Goal: Transaction & Acquisition: Purchase product/service

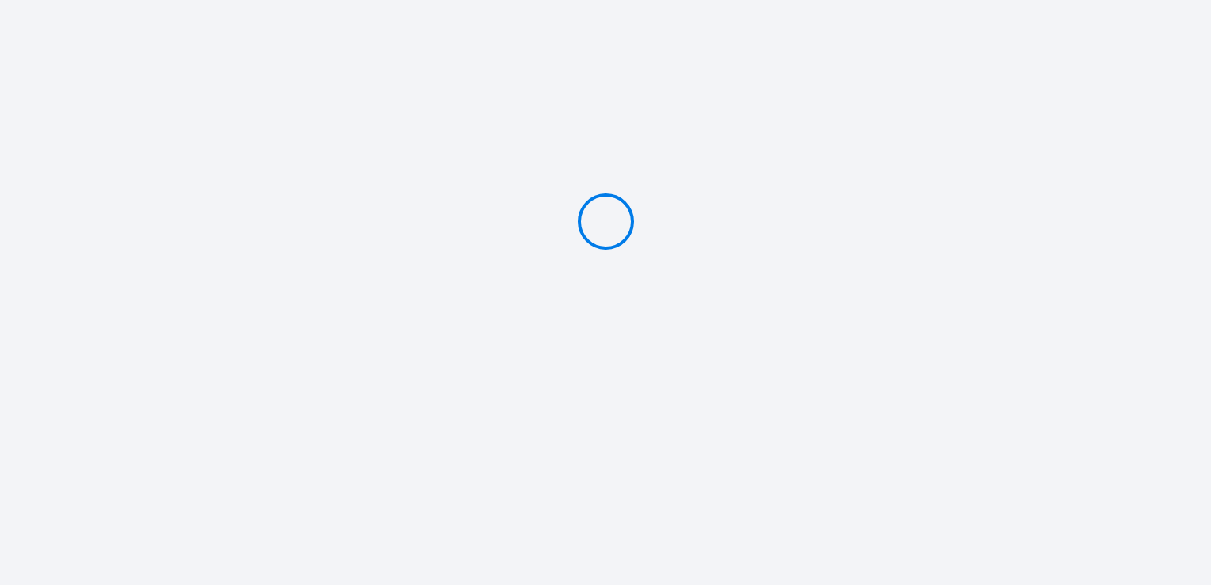
type input "Caution 300 €"
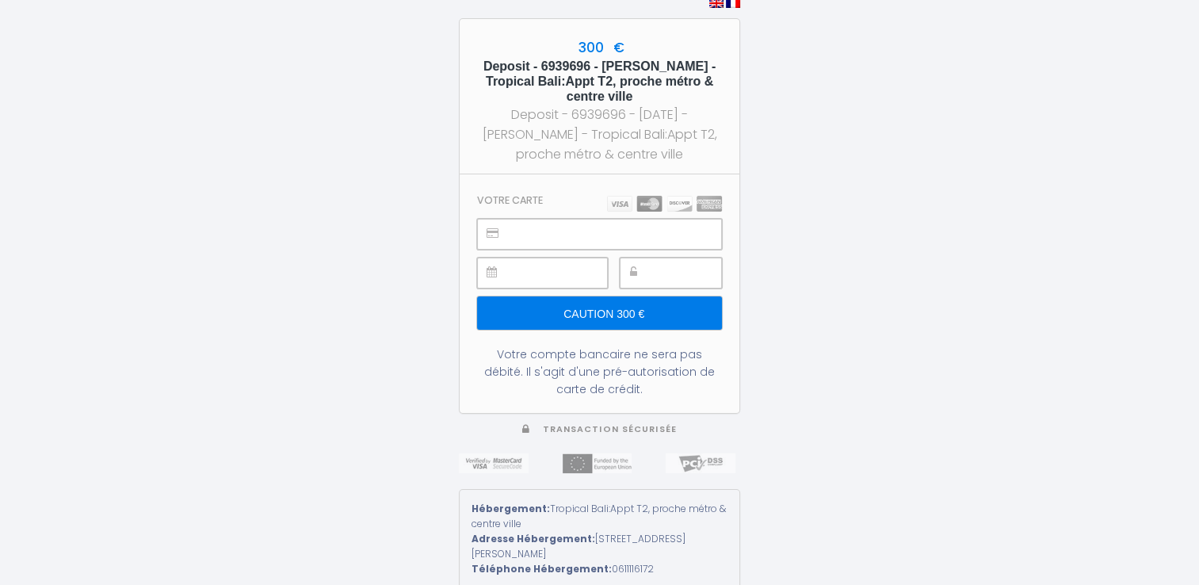
click at [521, 204] on h3 "Votre carte" at bounding box center [510, 200] width 66 height 12
click at [562, 196] on section "Votre carte Caution 300 € Votre compte bancaire ne sera pas débité. Il s'agit d…" at bounding box center [600, 293] width 280 height 238
click at [584, 314] on input "Caution 300 €" at bounding box center [599, 312] width 245 height 33
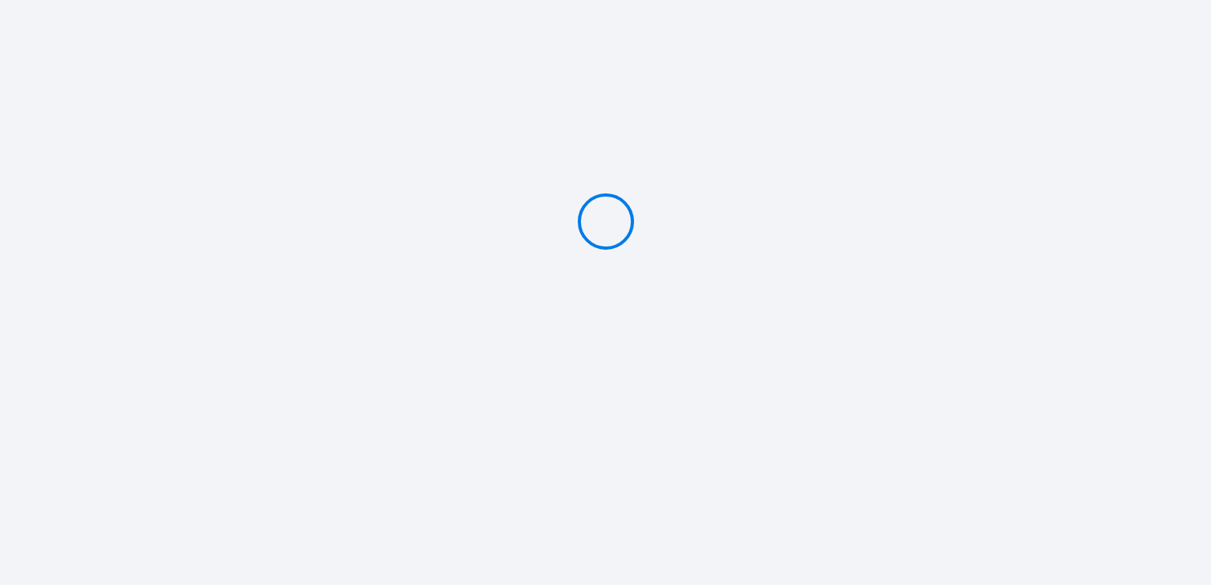
type input "Caution 300 €"
drag, startPoint x: 1179, startPoint y: 175, endPoint x: -3, endPoint y: 625, distance: 1264.8
drag, startPoint x: -3, startPoint y: 625, endPoint x: 535, endPoint y: 219, distance: 674.2
click at [535, 219] on div at bounding box center [605, 221] width 1211 height 442
click at [834, 269] on div at bounding box center [605, 221] width 1211 height 442
